Goal: Transaction & Acquisition: Purchase product/service

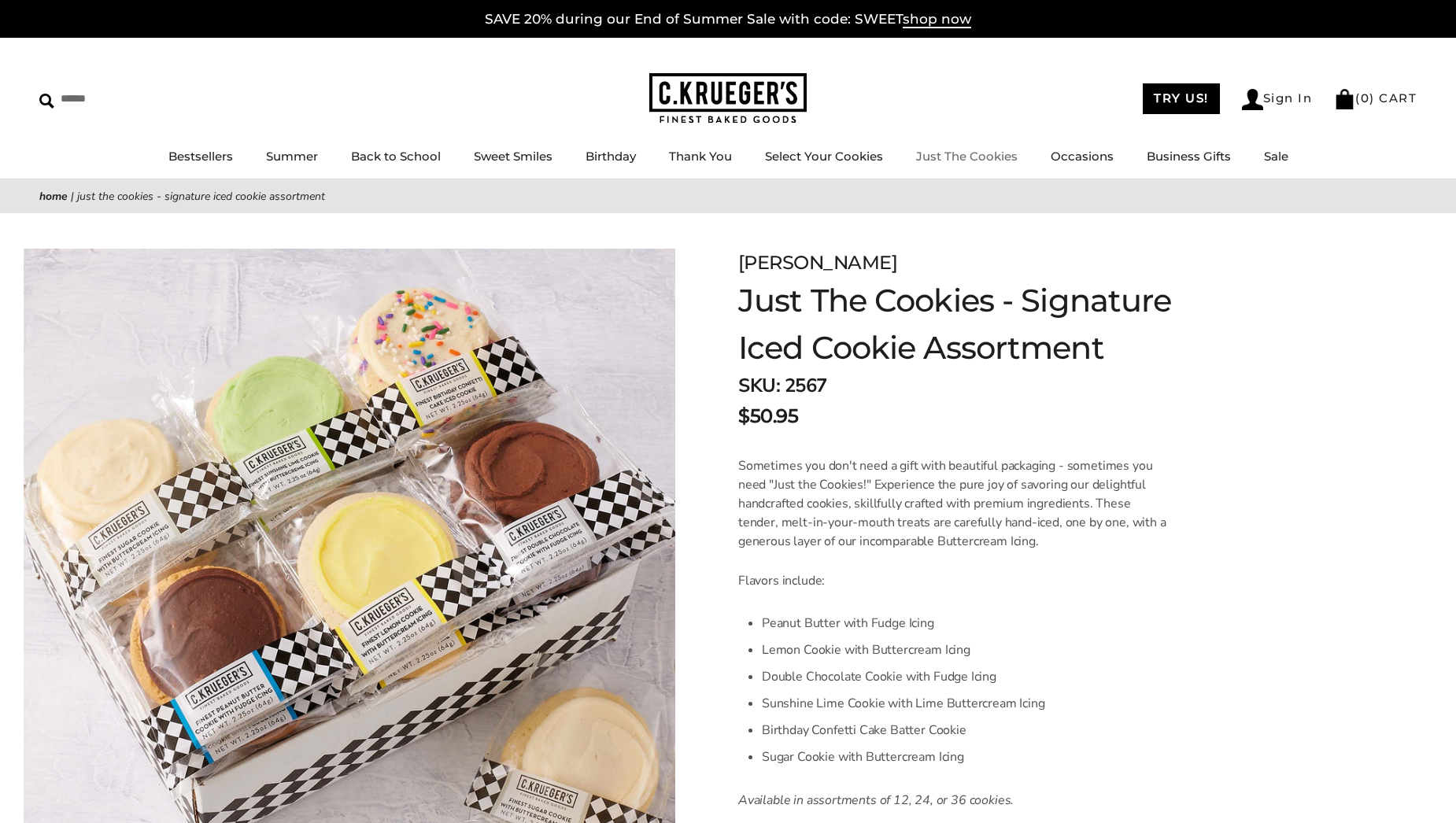
click at [947, 153] on link "Just The Cookies" at bounding box center [967, 156] width 101 height 15
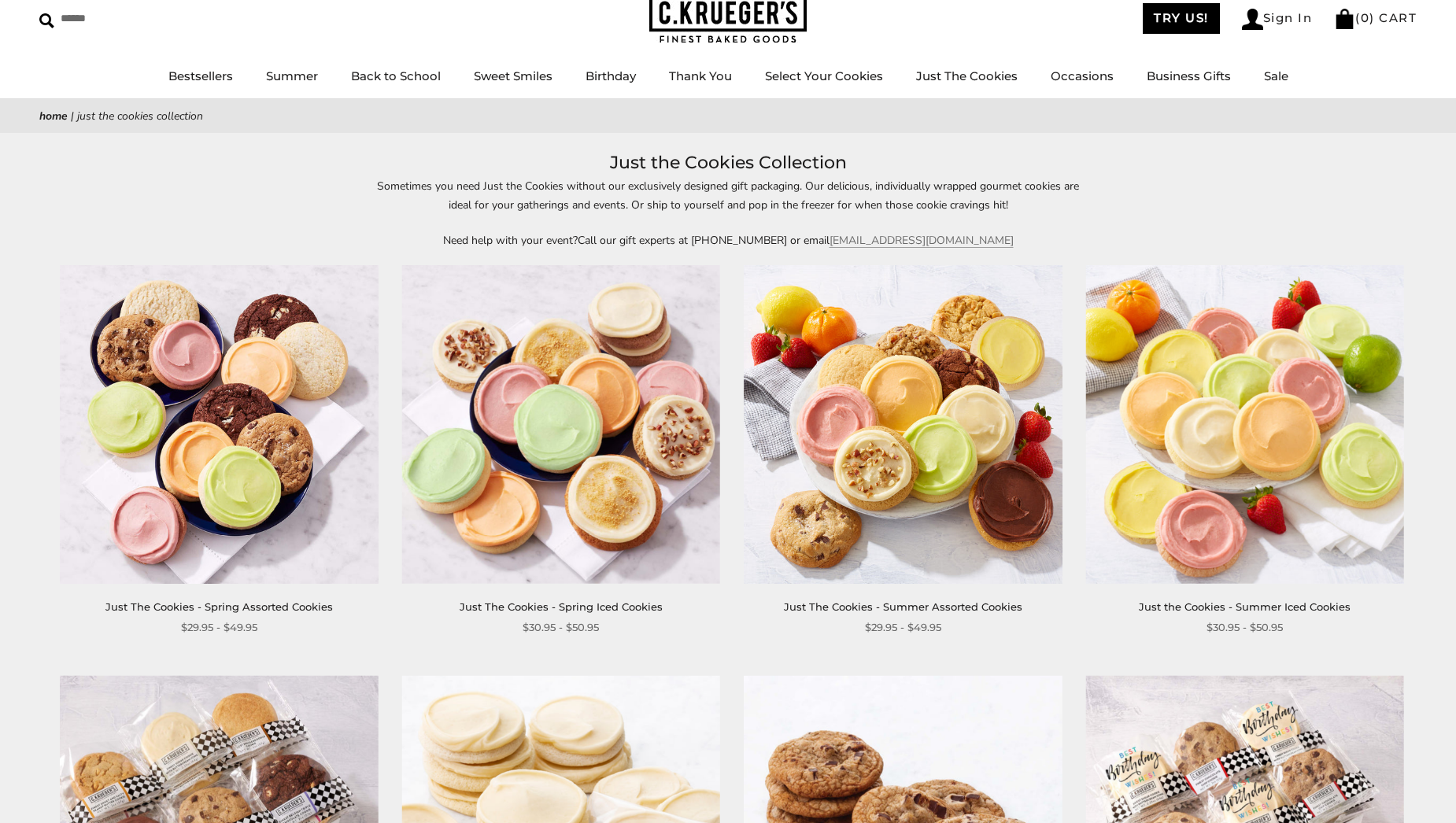
click at [251, 409] on img at bounding box center [218, 424] width 318 height 318
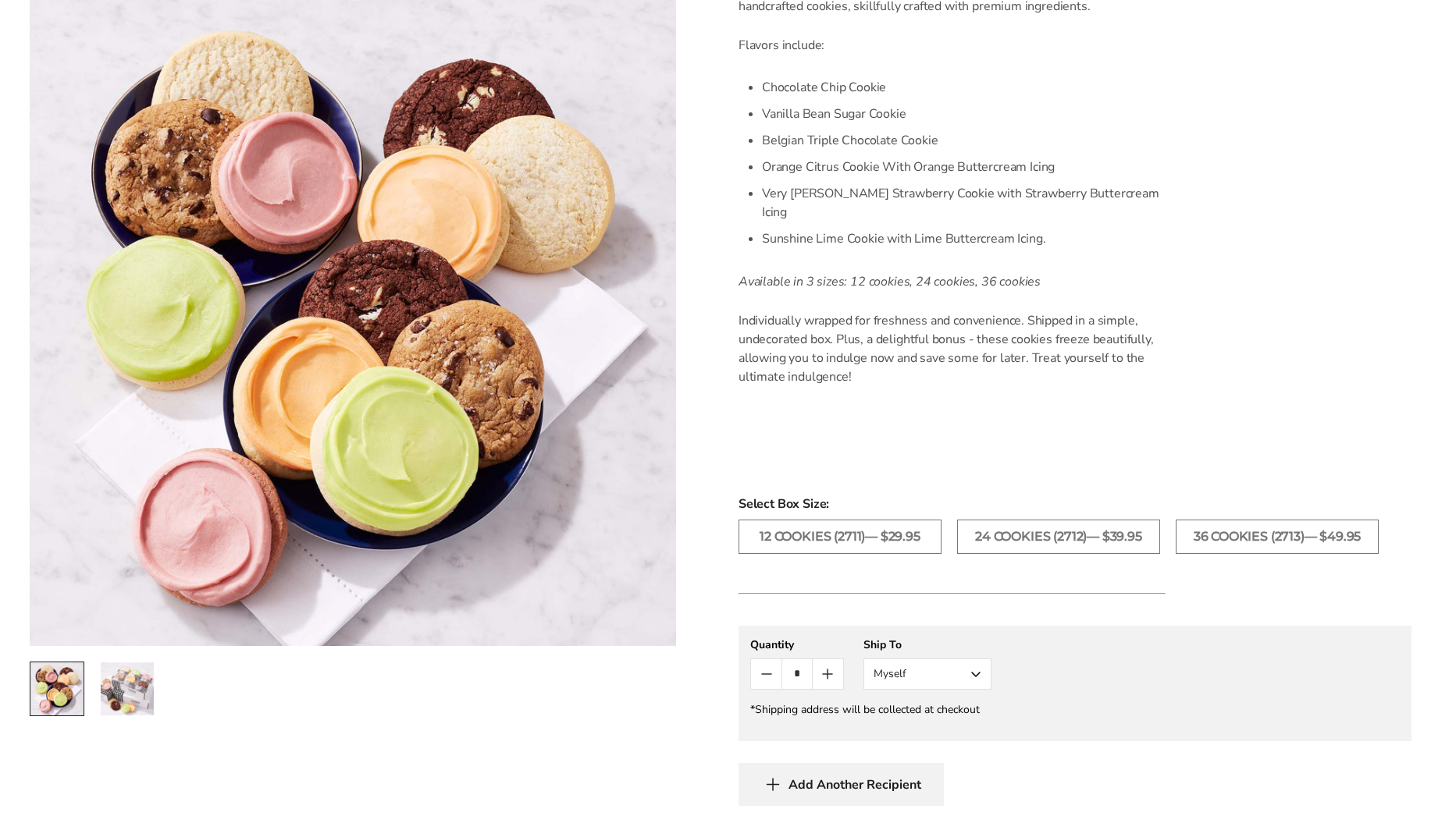
scroll to position [640, 0]
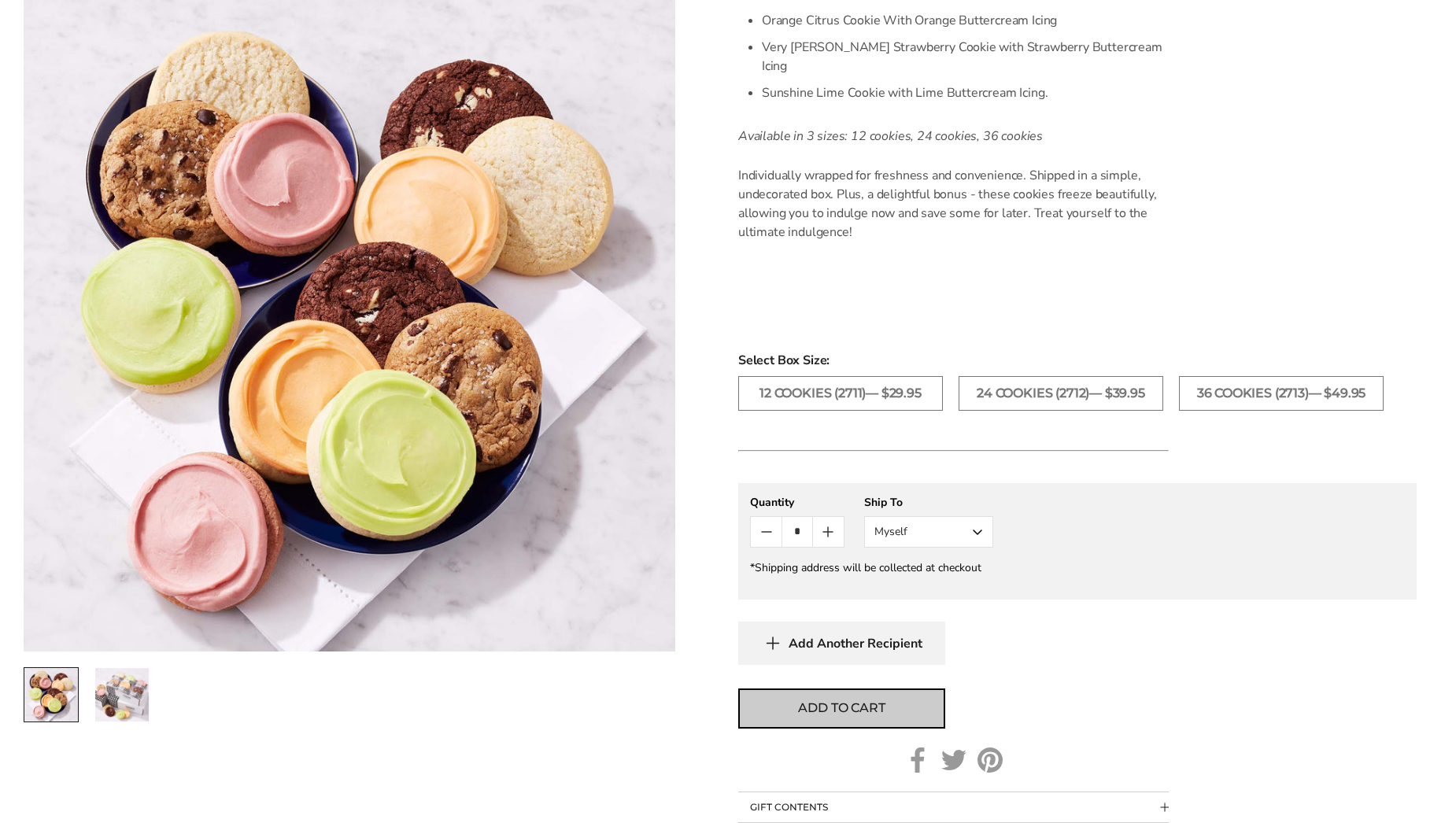
click at [871, 699] on span "Add to cart" at bounding box center [841, 708] width 87 height 18
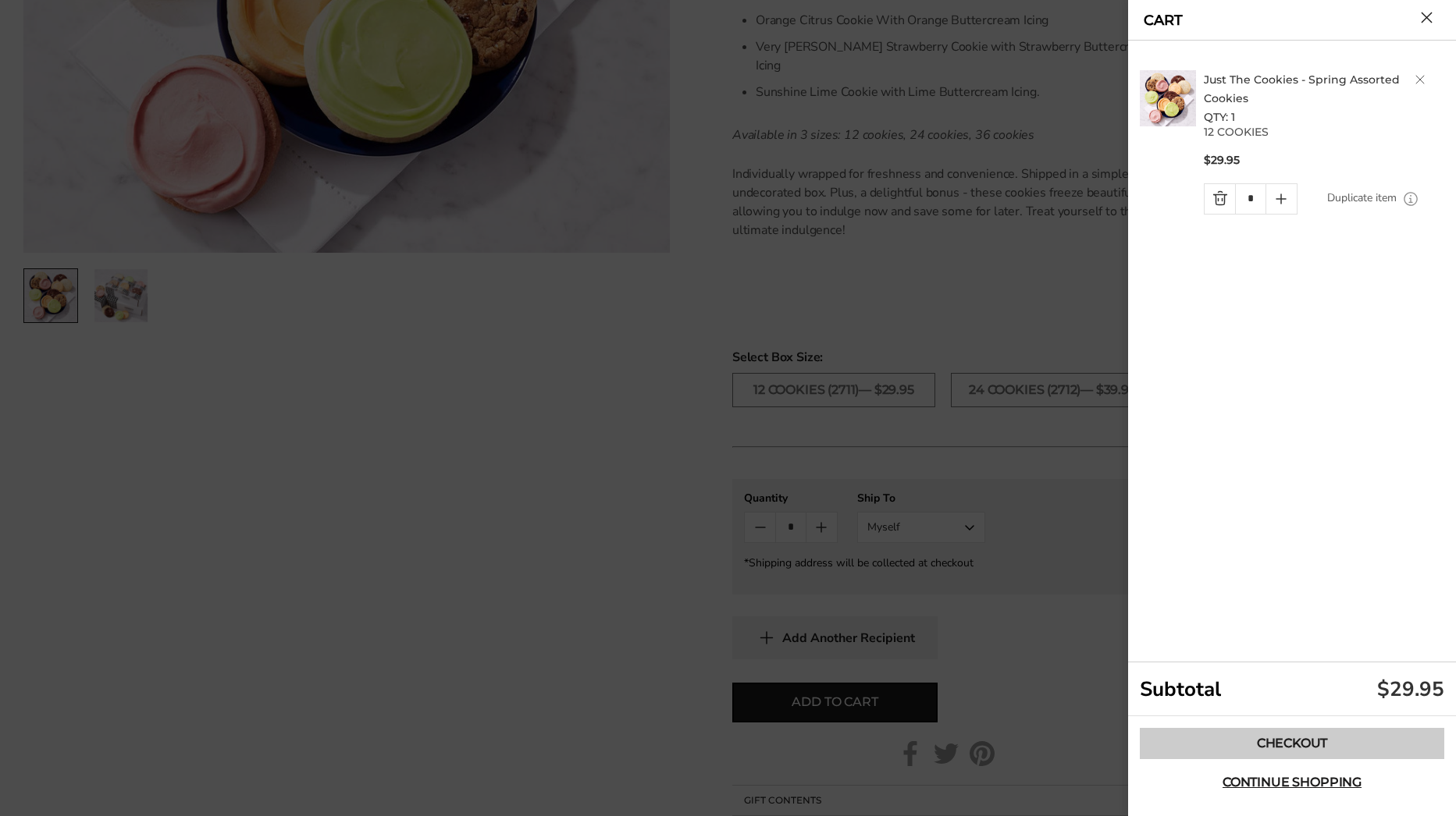
click at [1284, 752] on link "Checkout" at bounding box center [1291, 744] width 304 height 31
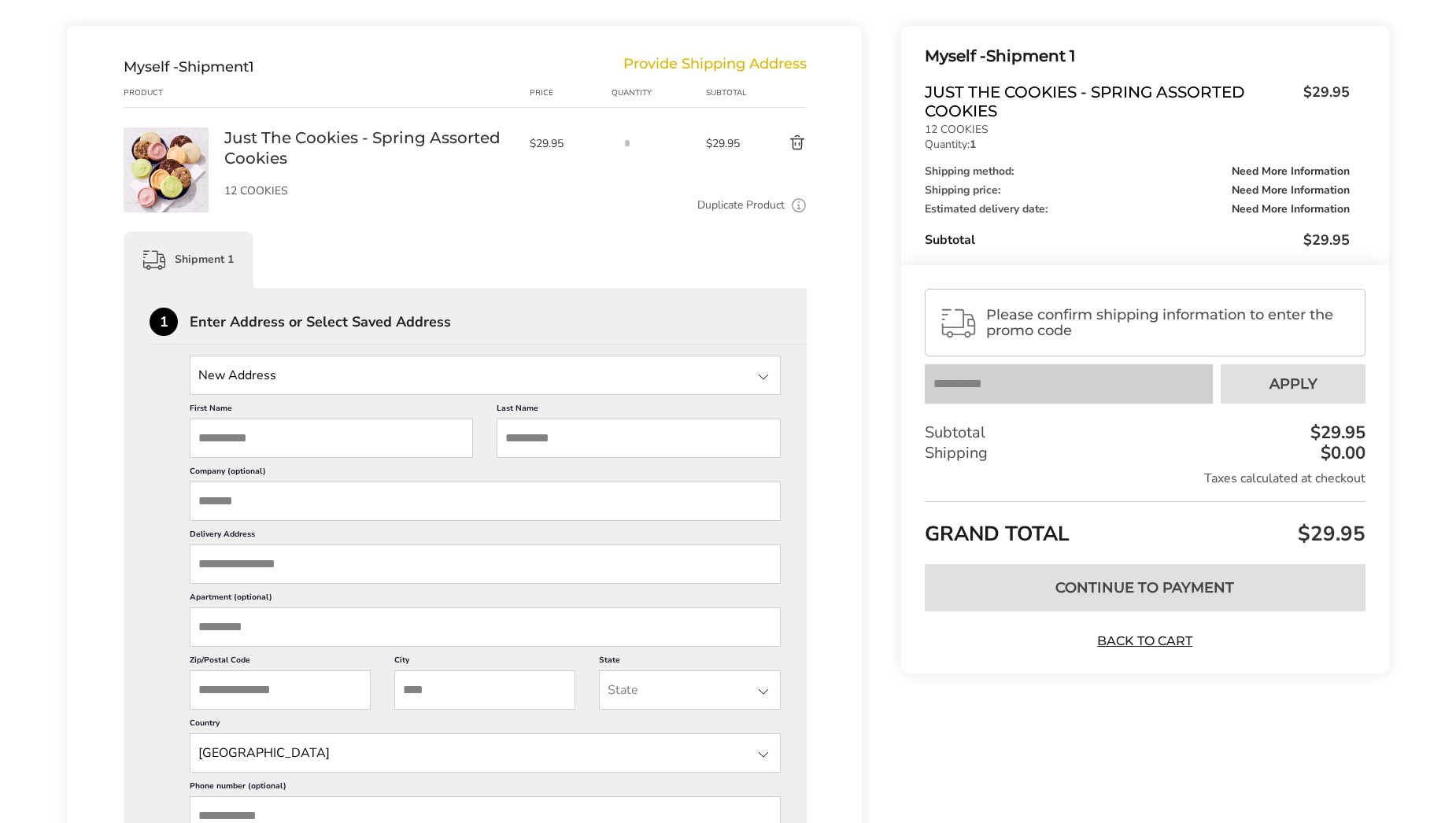
scroll to position [167, 0]
click at [771, 371] on div at bounding box center [763, 376] width 18 height 18
click at [659, 325] on div "Enter Address or Select Saved Address" at bounding box center [499, 321] width 617 height 14
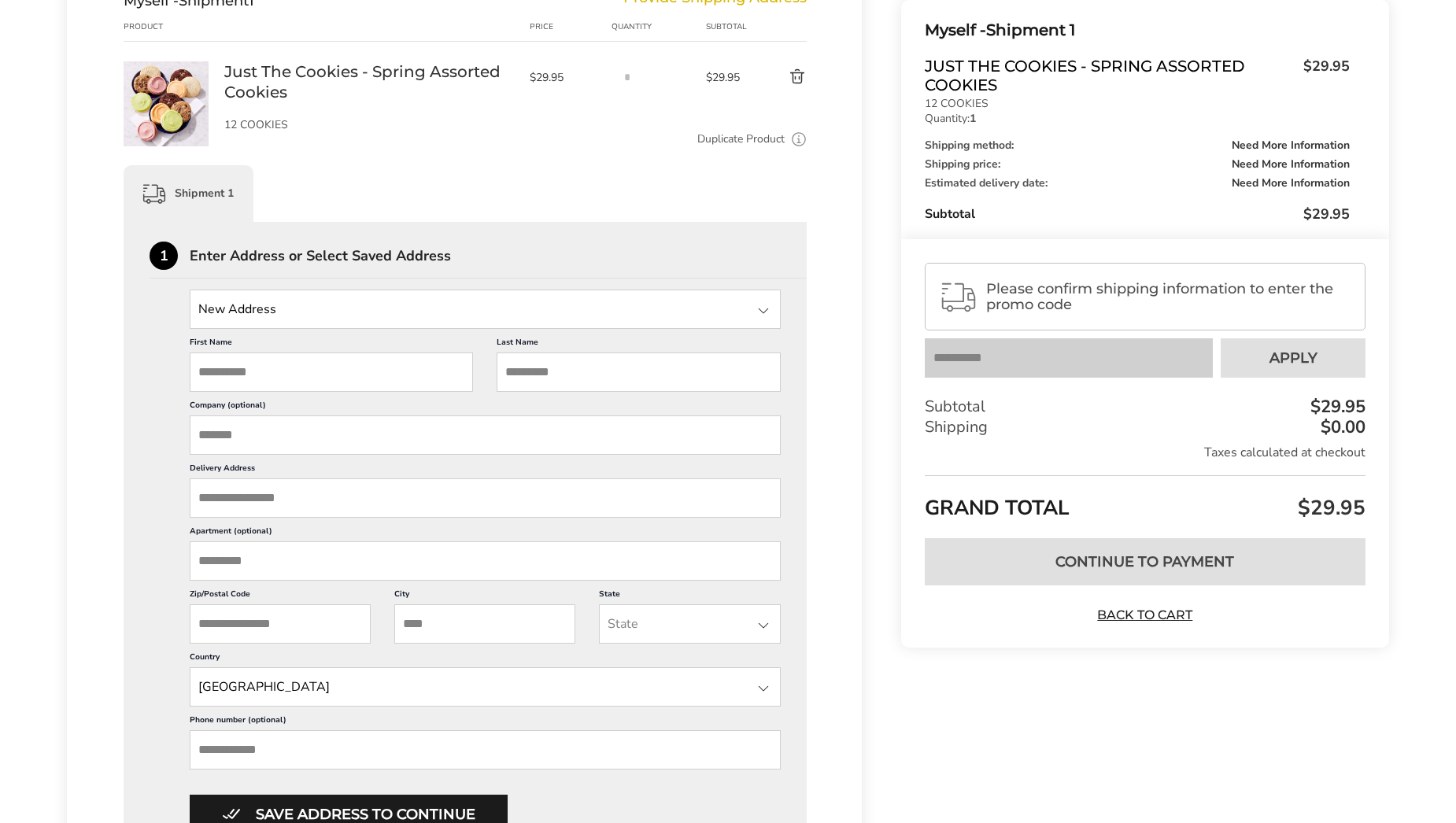
scroll to position [235, 0]
